Goal: Task Accomplishment & Management: Use online tool/utility

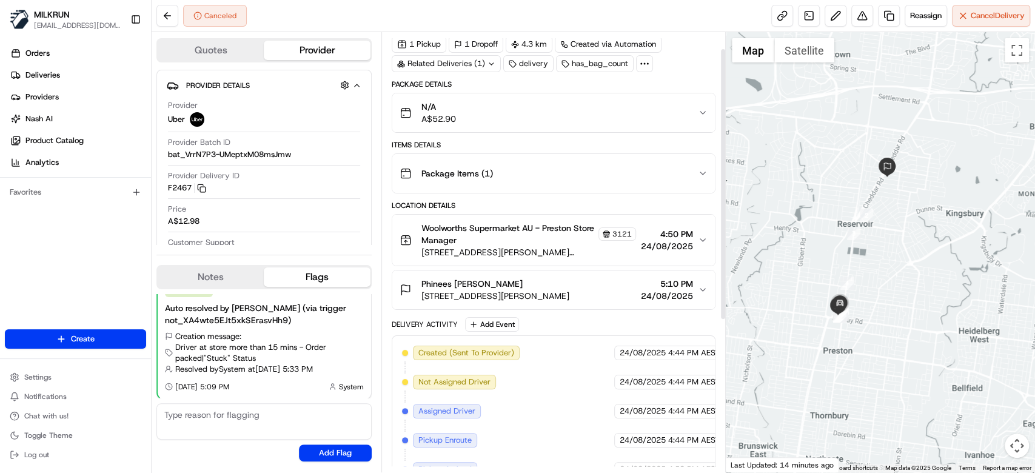
scroll to position [27, 0]
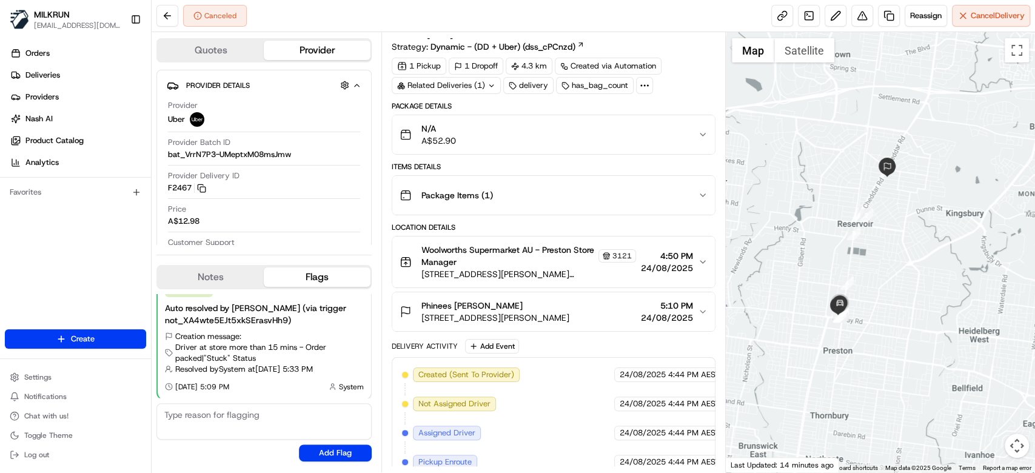
click at [657, 184] on div "Package Items ( 1 )" at bounding box center [548, 195] width 298 height 24
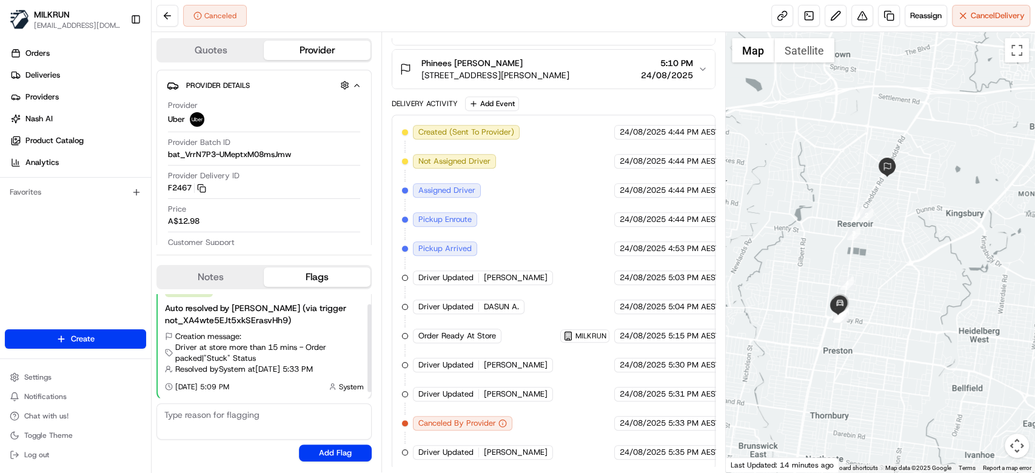
scroll to position [0, 0]
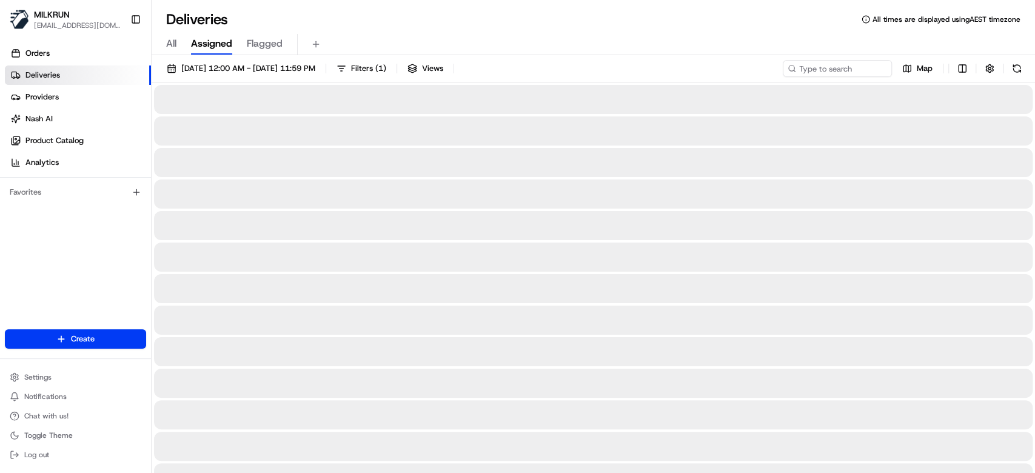
click at [173, 46] on span "All" at bounding box center [171, 43] width 10 height 15
click at [830, 65] on input at bounding box center [818, 68] width 145 height 17
paste input "Phinees Bobis"
type input "Phinees Bobis"
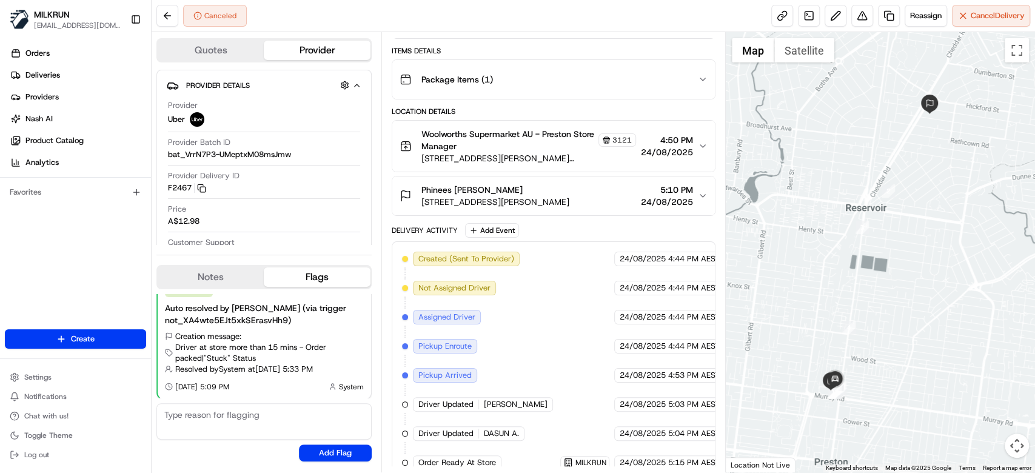
scroll to position [269, 0]
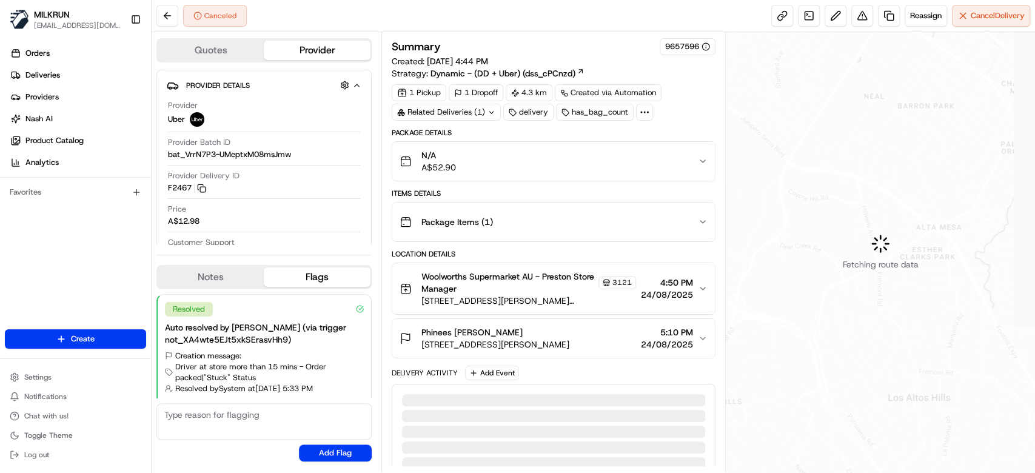
scroll to position [19, 0]
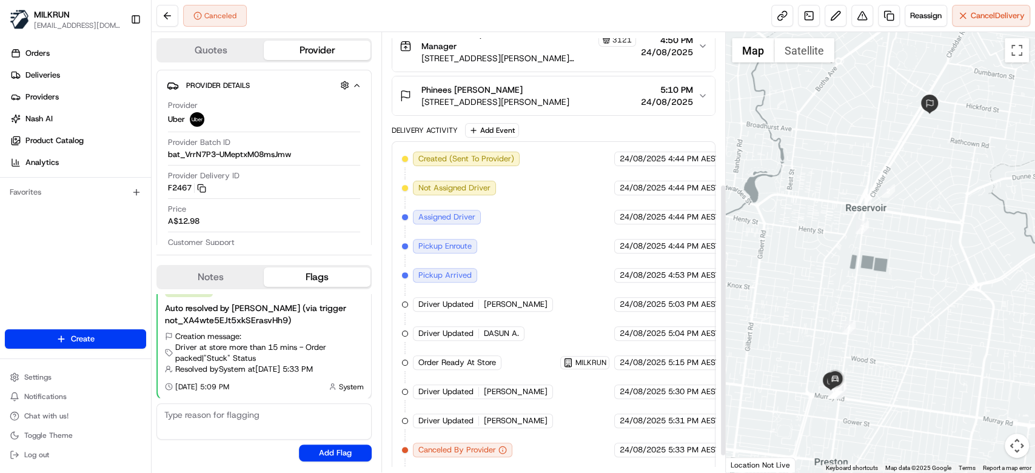
scroll to position [269, 0]
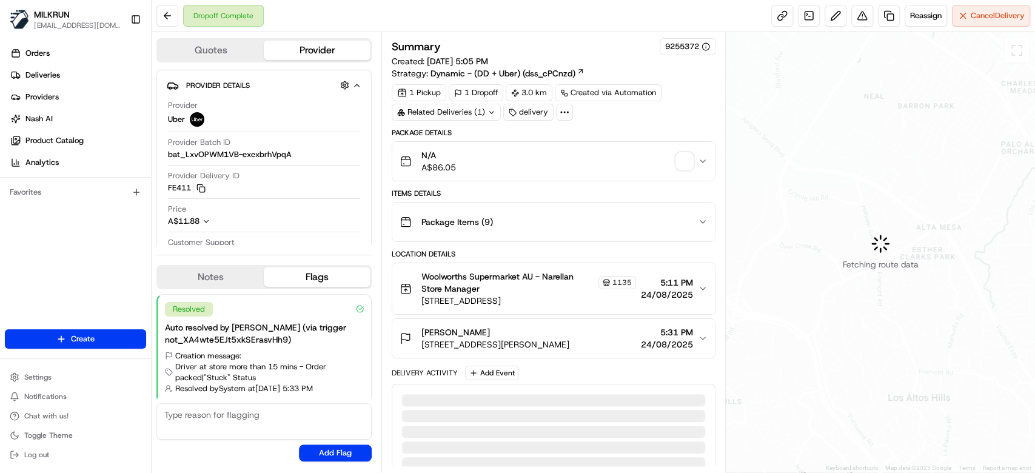
scroll to position [19, 0]
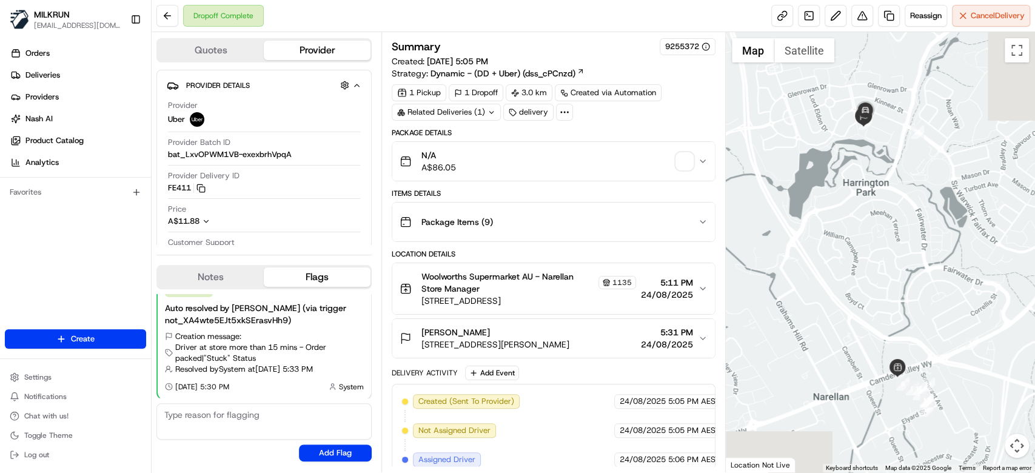
click at [691, 164] on span "button" at bounding box center [684, 161] width 17 height 17
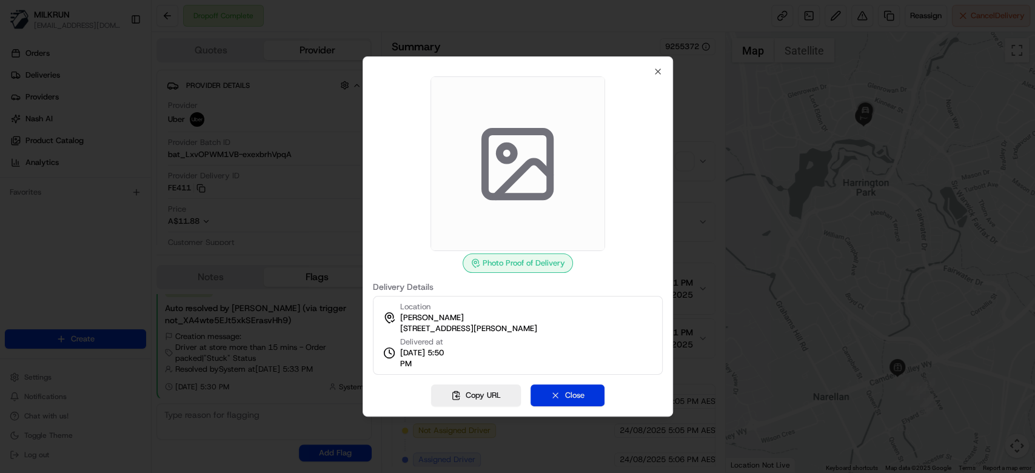
click at [582, 394] on button "Close" at bounding box center [567, 395] width 74 height 22
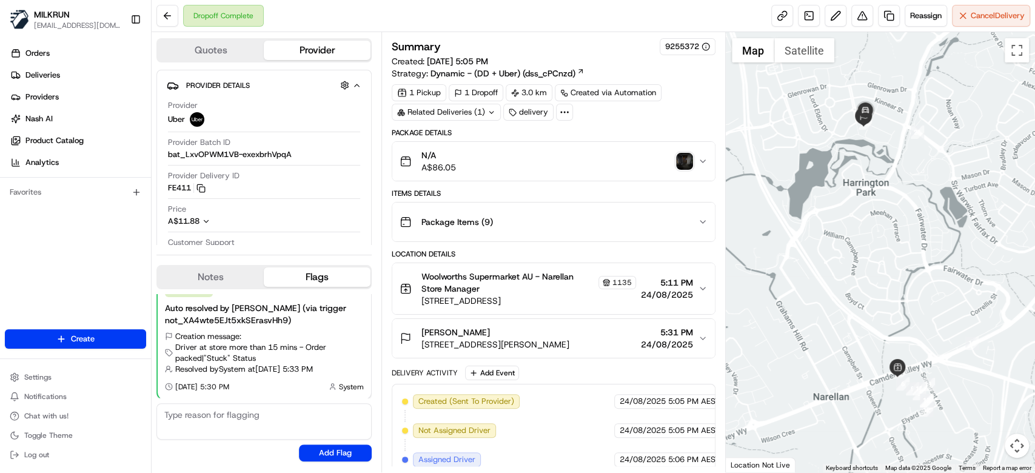
click at [687, 159] on img "button" at bounding box center [684, 161] width 17 height 17
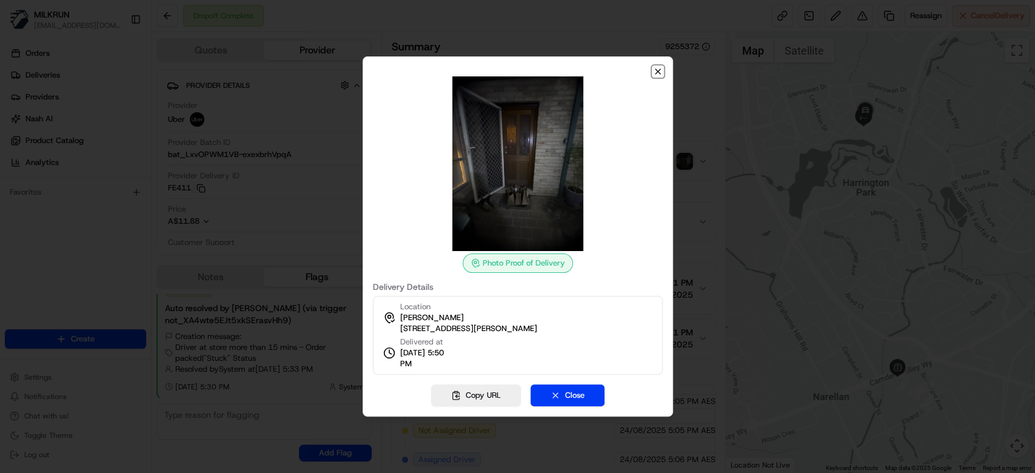
click at [653, 68] on icon "button" at bounding box center [658, 72] width 10 height 10
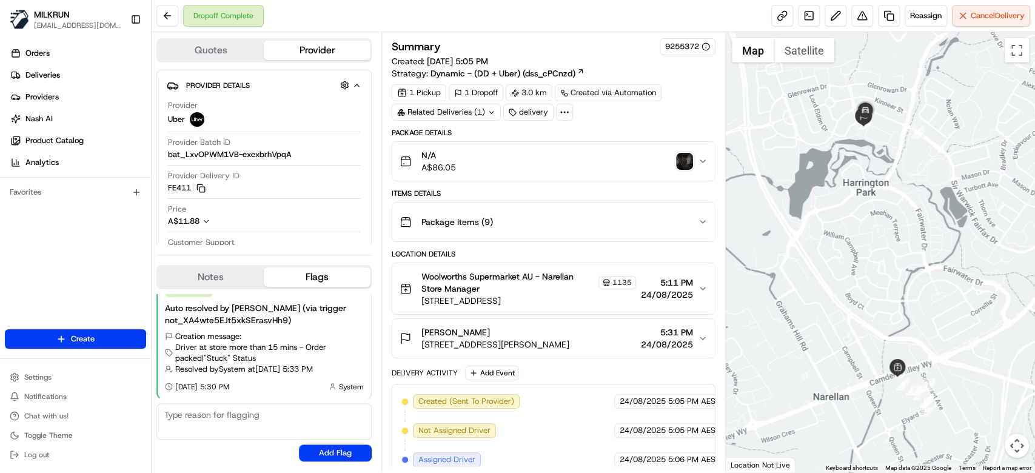
click at [636, 218] on div "Package Items ( 9 )" at bounding box center [548, 222] width 298 height 24
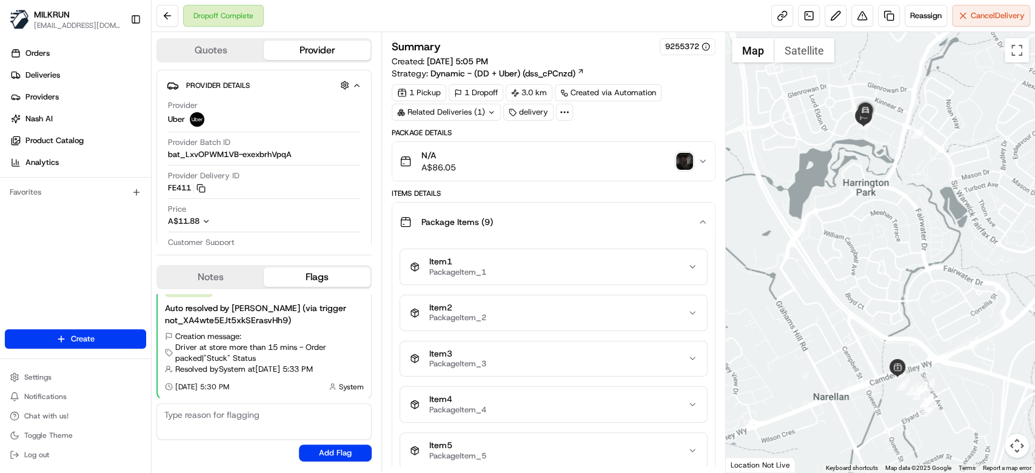
click at [636, 218] on div "Package Items ( 9 )" at bounding box center [548, 222] width 298 height 24
click at [646, 170] on div "N/A A$86.05" at bounding box center [548, 161] width 298 height 24
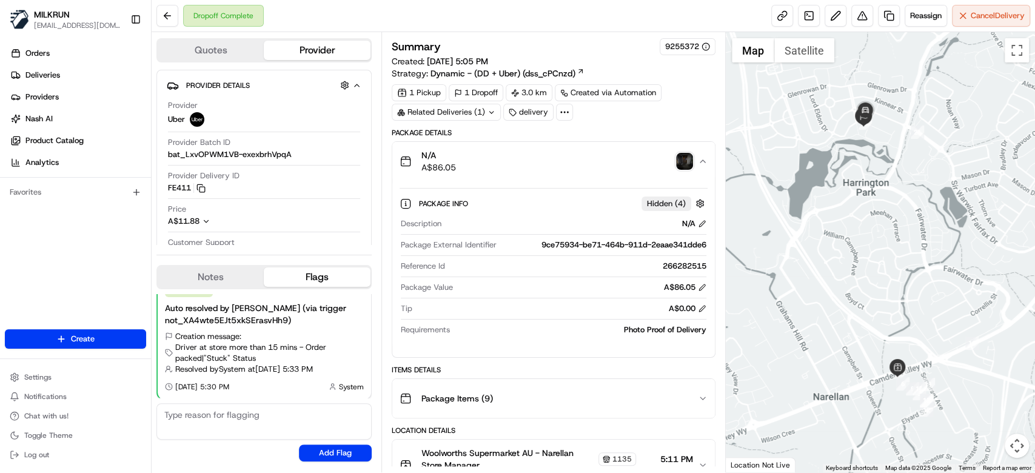
click at [646, 170] on div "N/A A$86.05" at bounding box center [548, 161] width 298 height 24
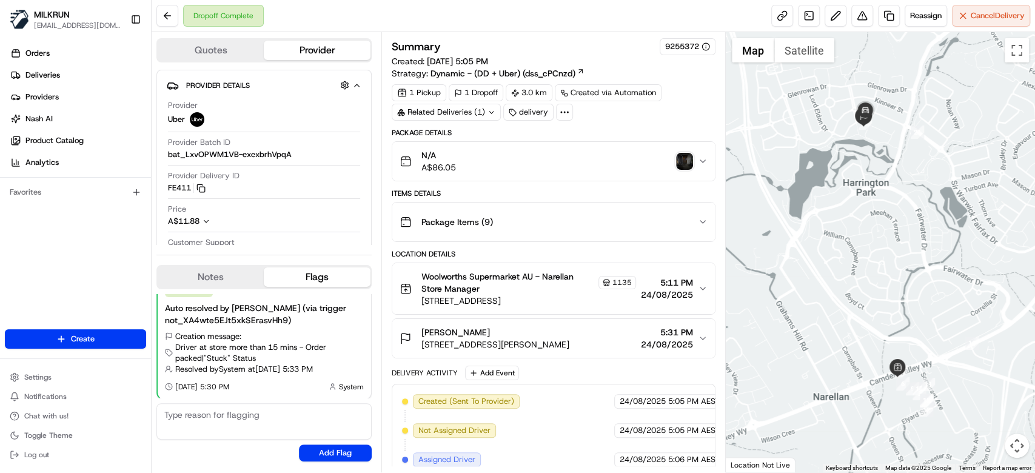
click at [702, 220] on icon "button" at bounding box center [703, 222] width 10 height 10
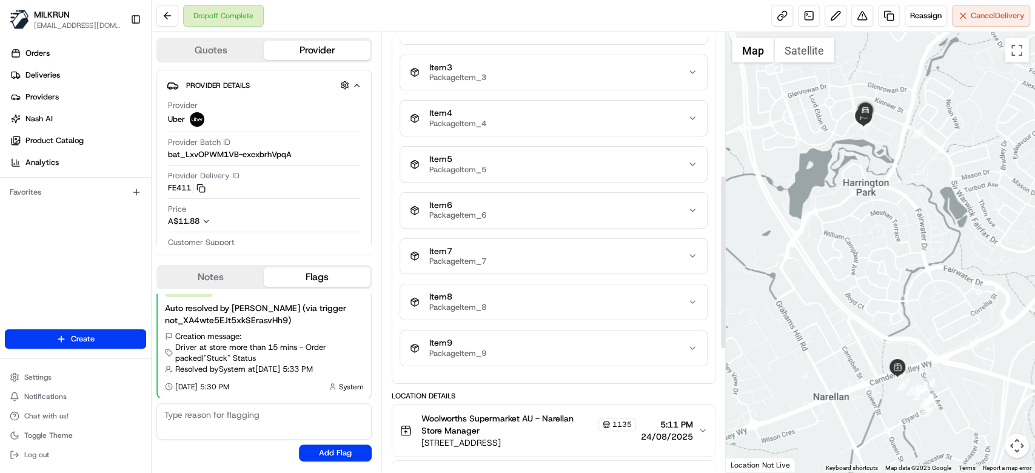
scroll to position [485, 0]
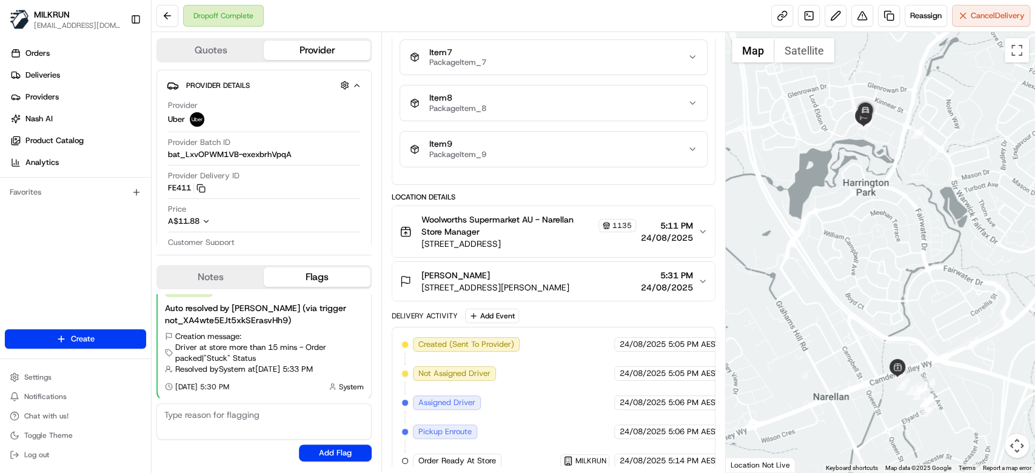
click at [693, 228] on div "Woolworths Supermarket AU - Narellan Store Manager 1135 326 Camden Valley Wy, N…" at bounding box center [548, 231] width 298 height 36
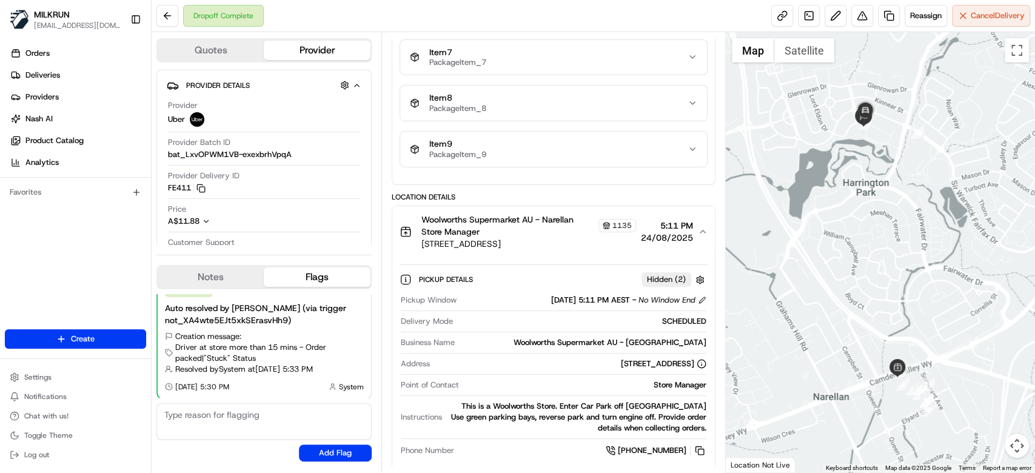
click at [693, 228] on div "Woolworths Supermarket AU - Narellan Store Manager 1135 326 Camden Valley Wy, N…" at bounding box center [548, 231] width 298 height 36
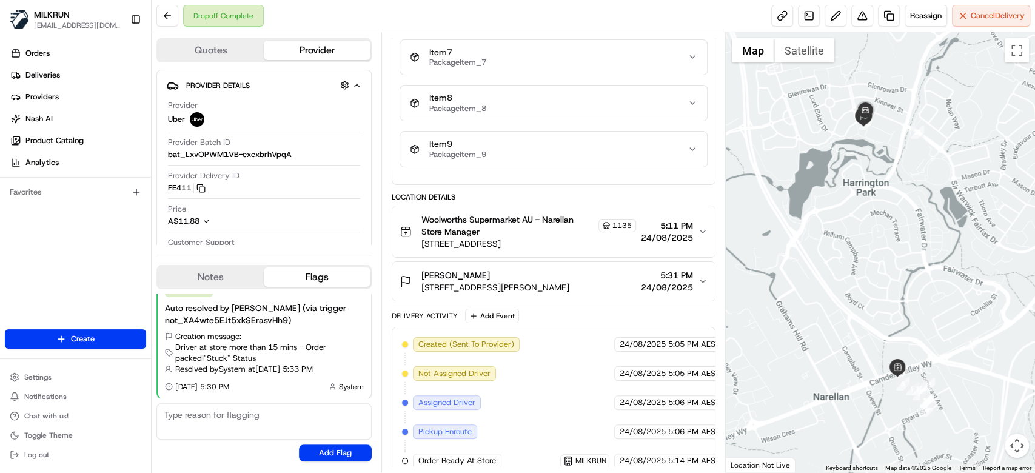
click at [676, 278] on span "5:31 PM" at bounding box center [667, 275] width 52 height 12
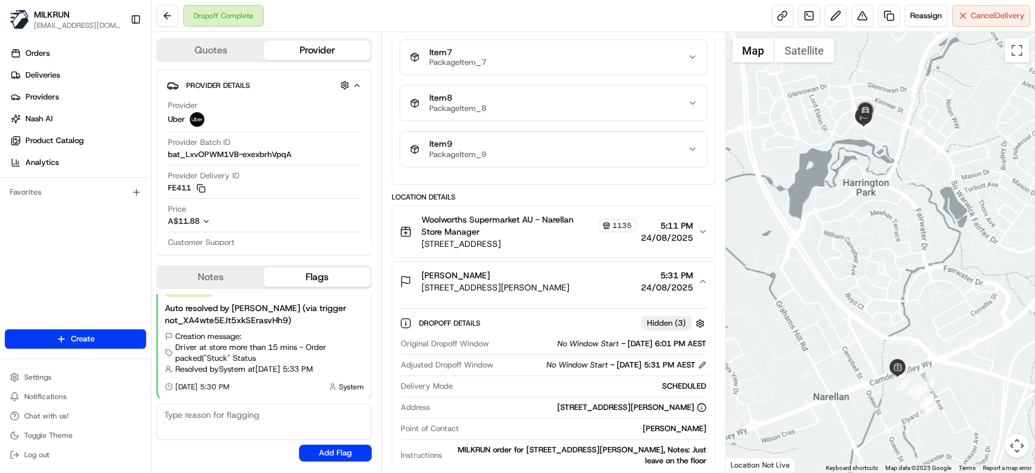
click at [676, 278] on span "5:31 PM" at bounding box center [667, 275] width 52 height 12
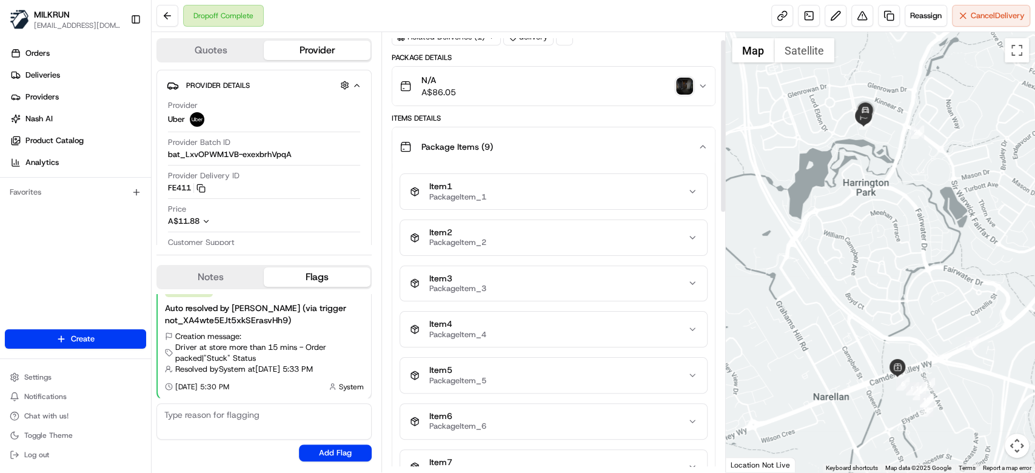
scroll to position [0, 0]
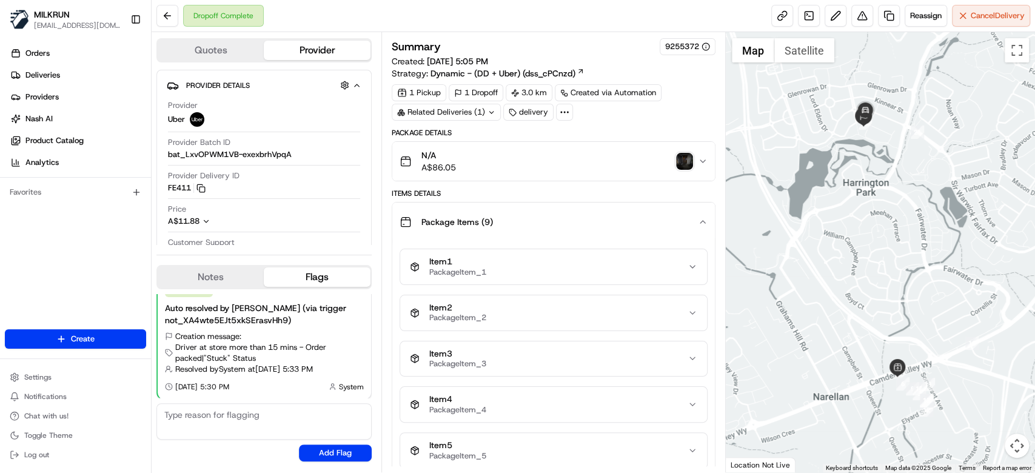
click at [535, 10] on div "Dropoff Complete Reassign Cancel Delivery" at bounding box center [593, 16] width 883 height 32
click at [687, 162] on img "button" at bounding box center [684, 161] width 17 height 17
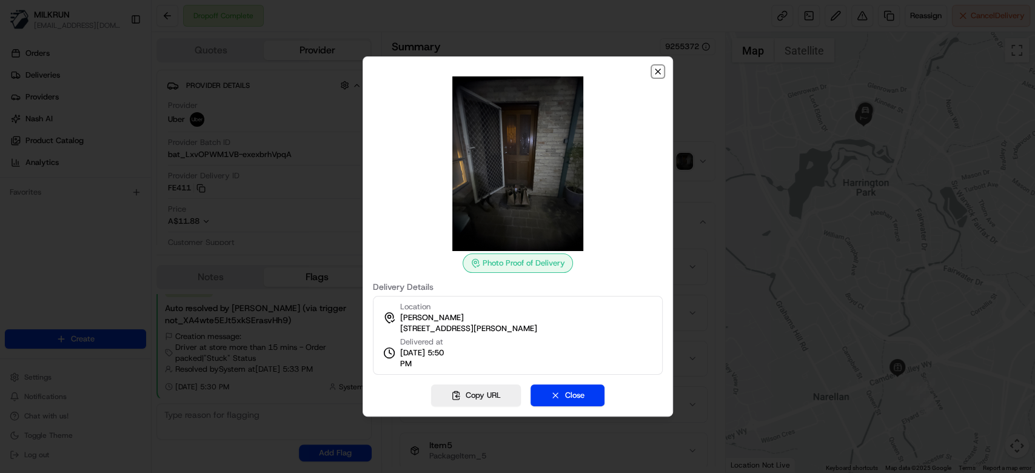
click at [659, 75] on icon "button" at bounding box center [658, 72] width 10 height 10
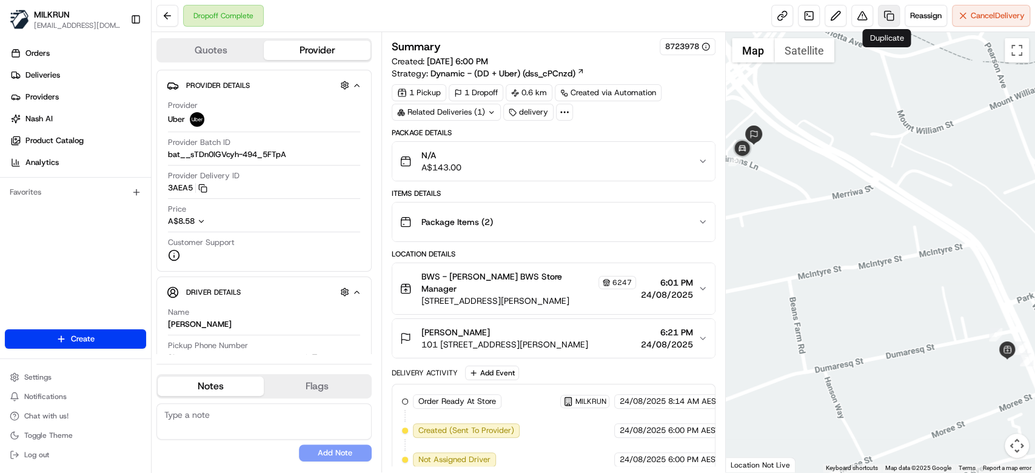
click at [883, 19] on link at bounding box center [889, 16] width 22 height 22
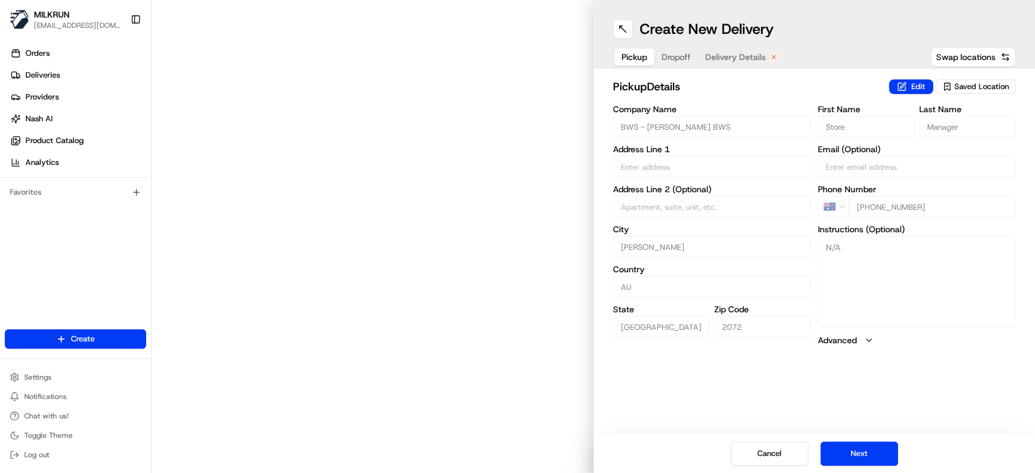
type input "[STREET_ADDRESS]"
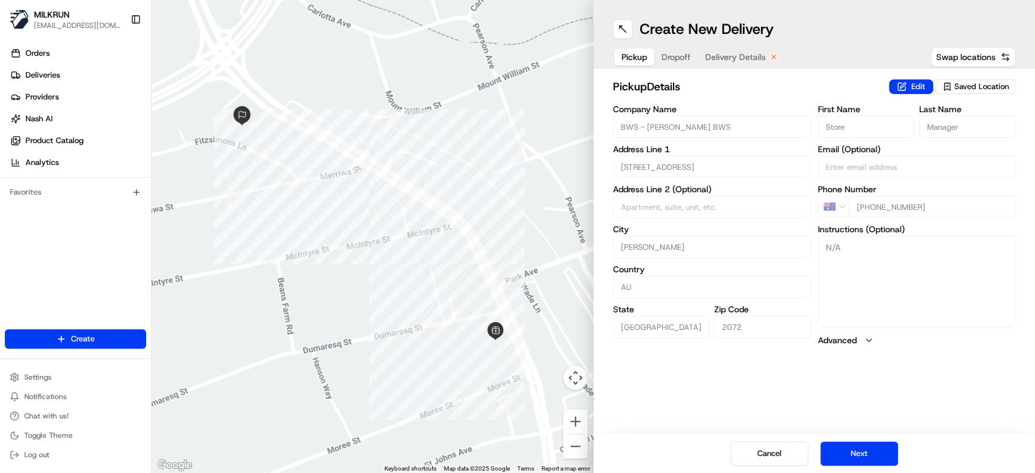
click at [715, 58] on span "Delivery Details" at bounding box center [735, 57] width 61 height 12
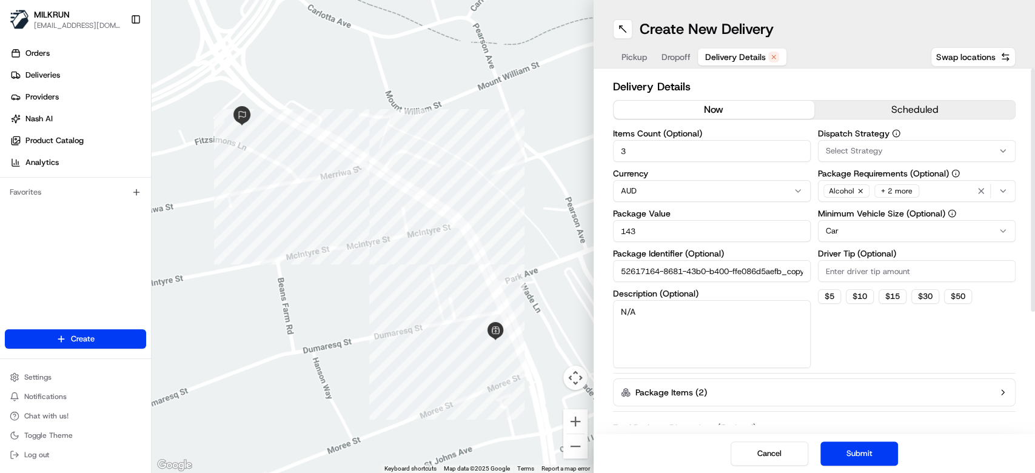
click at [730, 107] on button "now" at bounding box center [713, 110] width 201 height 18
click at [856, 455] on button "Submit" at bounding box center [859, 453] width 78 height 24
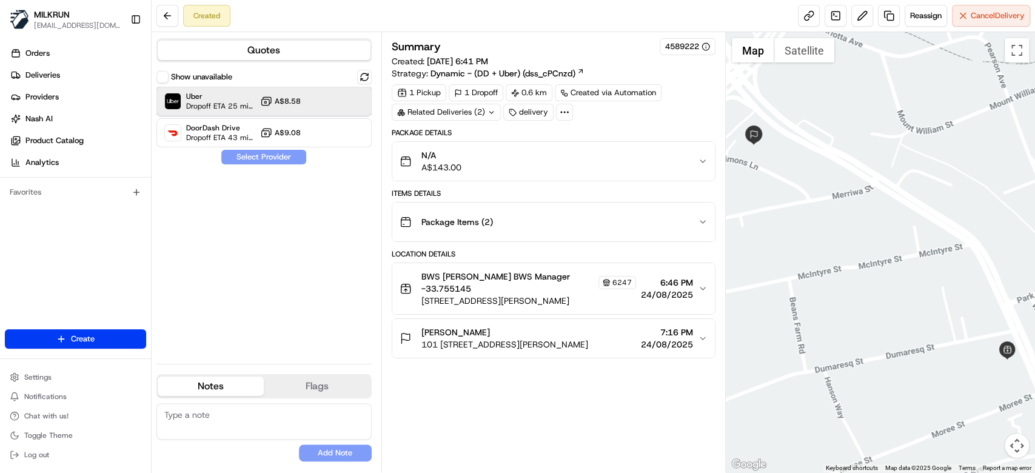
click at [314, 96] on div "Uber Dropoff ETA 25 minutes A$8.58" at bounding box center [263, 101] width 215 height 29
click at [289, 160] on button "Assign Provider" at bounding box center [264, 157] width 86 height 15
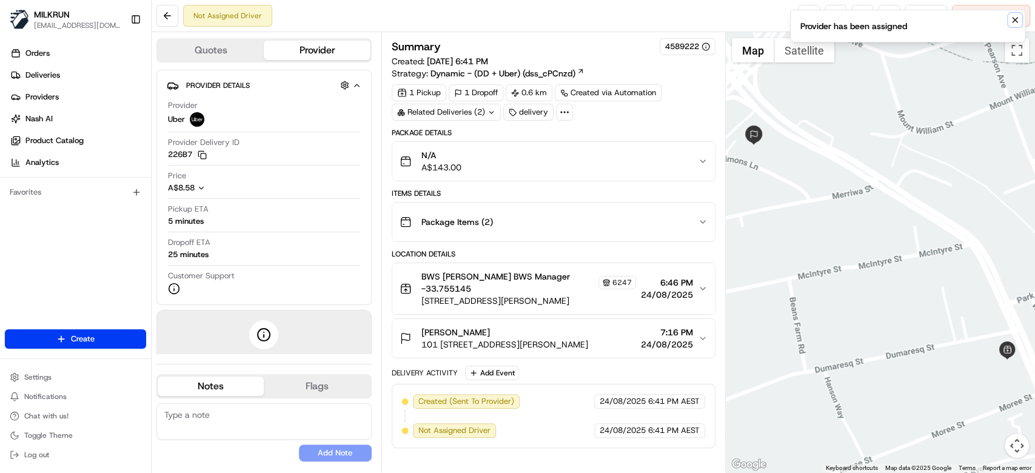
click at [1015, 20] on icon "Notifications (F8)" at bounding box center [1014, 20] width 5 height 5
